Goal: Find specific page/section: Find specific page/section

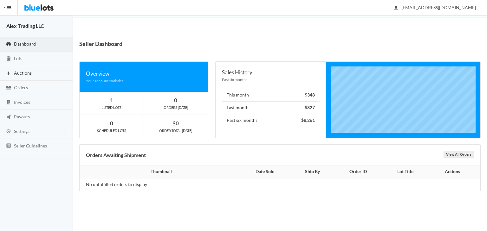
click at [32, 72] on link "Auctions" at bounding box center [36, 73] width 73 height 15
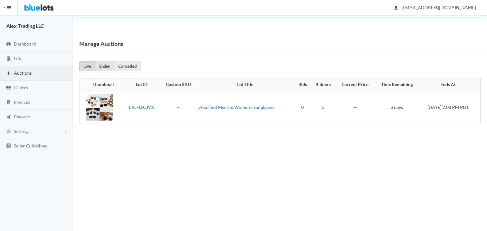
click at [101, 64] on link "Ended" at bounding box center [104, 67] width 19 height 10
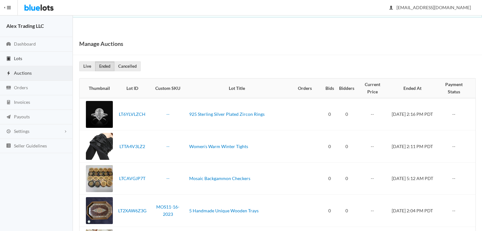
click at [34, 54] on link "Lots" at bounding box center [36, 59] width 73 height 15
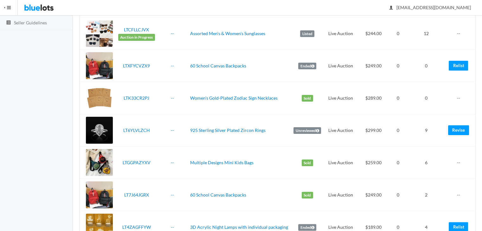
scroll to position [127, 0]
